Goal: Information Seeking & Learning: Learn about a topic

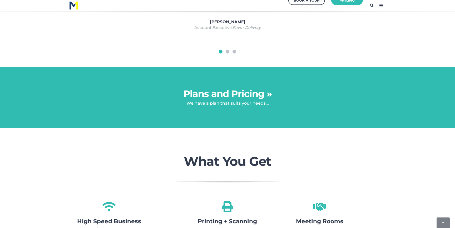
scroll to position [481, 0]
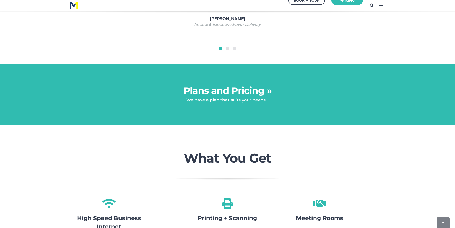
click at [228, 92] on link "Plans and Pricing »" at bounding box center [228, 90] width 88 height 11
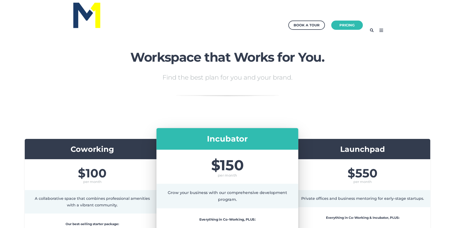
click at [382, 30] on icon at bounding box center [381, 30] width 8 height 8
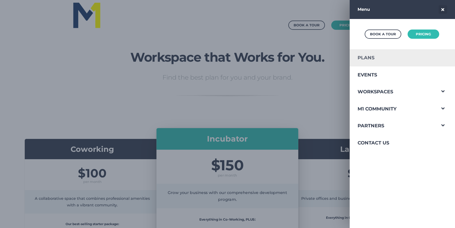
click at [367, 57] on link "Plans" at bounding box center [393, 57] width 86 height 17
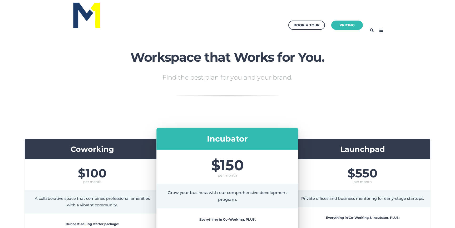
click at [379, 28] on icon at bounding box center [381, 30] width 8 height 8
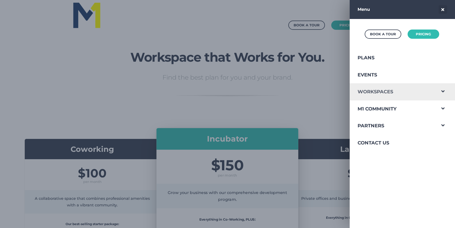
click at [377, 94] on link "Workspaces" at bounding box center [393, 91] width 86 height 17
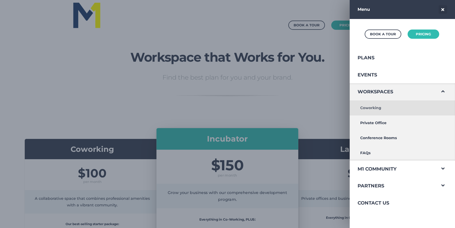
click at [372, 108] on link "Coworking" at bounding box center [393, 107] width 86 height 15
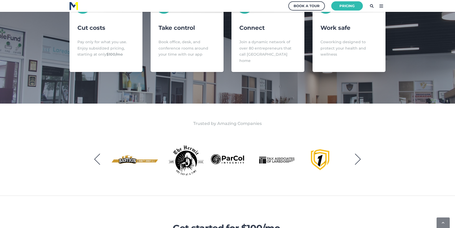
scroll to position [28, 0]
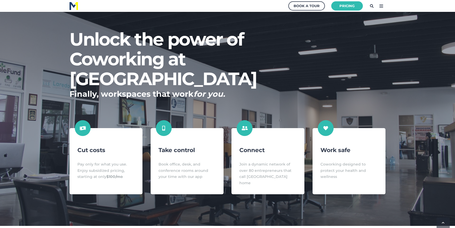
click at [380, 3] on icon at bounding box center [381, 6] width 8 height 8
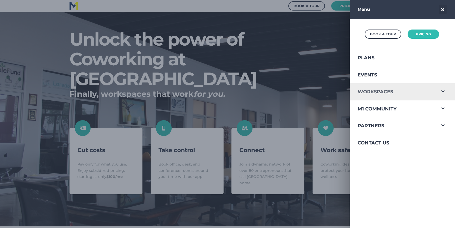
click at [378, 95] on link "Workspaces" at bounding box center [393, 91] width 86 height 17
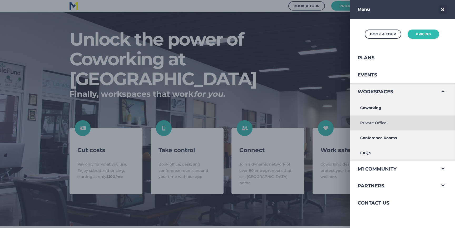
click at [373, 123] on link "Private Office" at bounding box center [393, 122] width 86 height 15
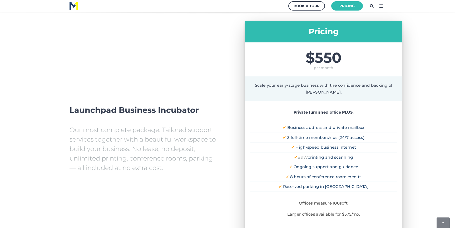
scroll to position [364, 0]
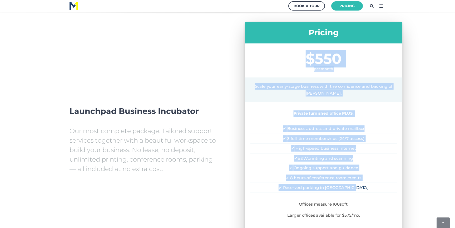
drag, startPoint x: 307, startPoint y: 63, endPoint x: 359, endPoint y: 185, distance: 132.3
click at [359, 185] on div "Pricing $550 per month Scale your early-stage business with the confidence and …" at bounding box center [324, 140] width 158 height 236
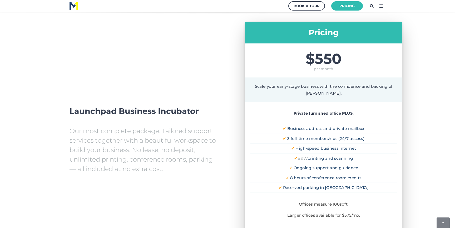
click at [363, 191] on li "✔ Reserved parking in Downtown Laredo" at bounding box center [324, 188] width 147 height 10
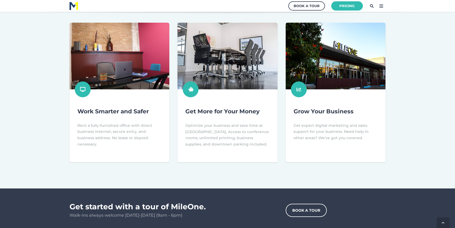
scroll to position [138, 0]
